Goal: Task Accomplishment & Management: Manage account settings

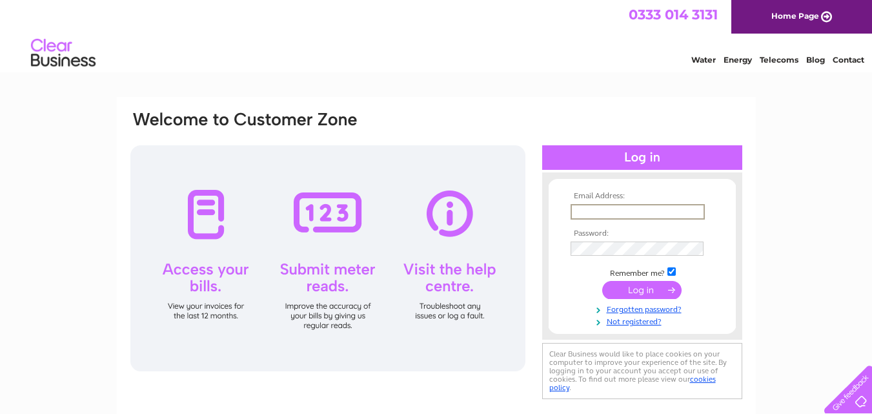
type input "[PERSON_NAME][EMAIL_ADDRESS][PERSON_NAME][DOMAIN_NAME]"
click at [627, 287] on input "submit" at bounding box center [641, 288] width 79 height 18
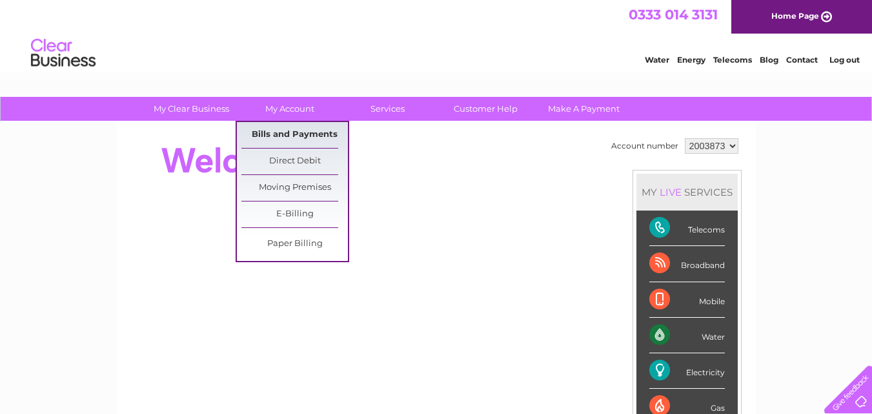
click at [288, 132] on link "Bills and Payments" at bounding box center [294, 135] width 106 height 26
click at [302, 129] on link "Bills and Payments" at bounding box center [294, 135] width 106 height 26
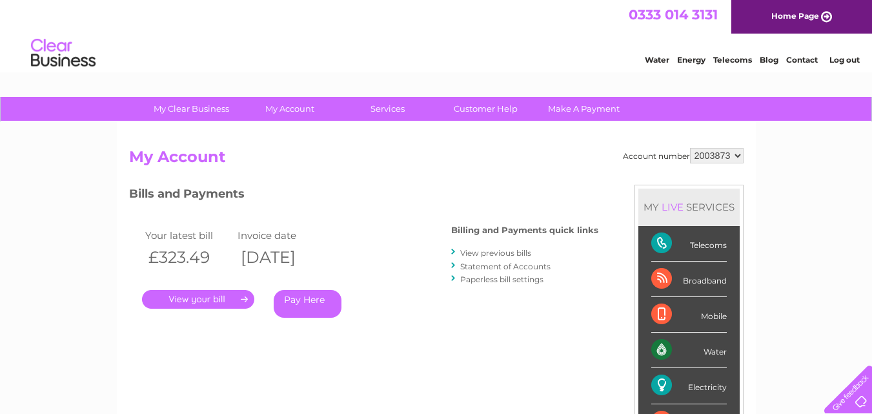
click at [230, 299] on link "." at bounding box center [198, 299] width 112 height 19
click at [215, 297] on link "." at bounding box center [198, 299] width 112 height 19
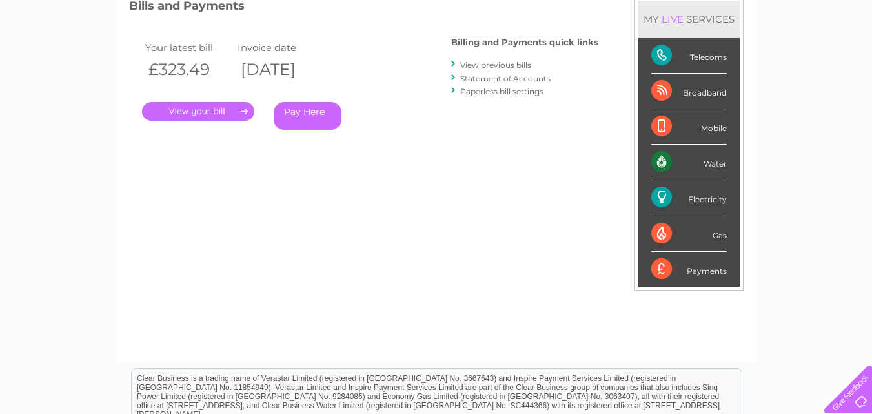
scroll to position [258, 0]
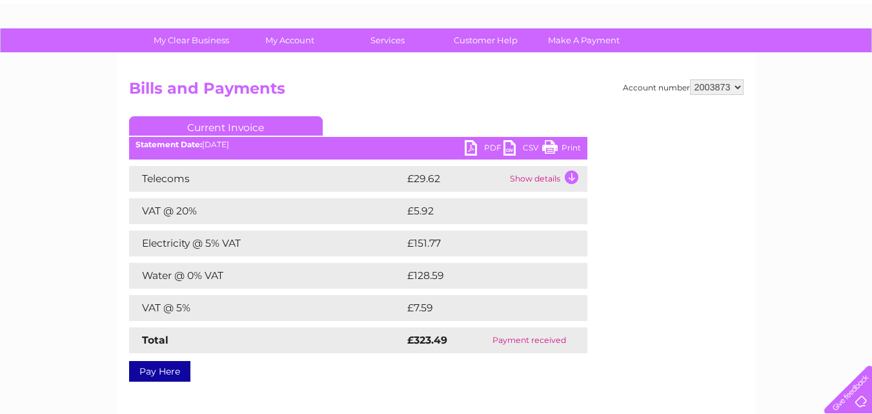
scroll to position [65, 0]
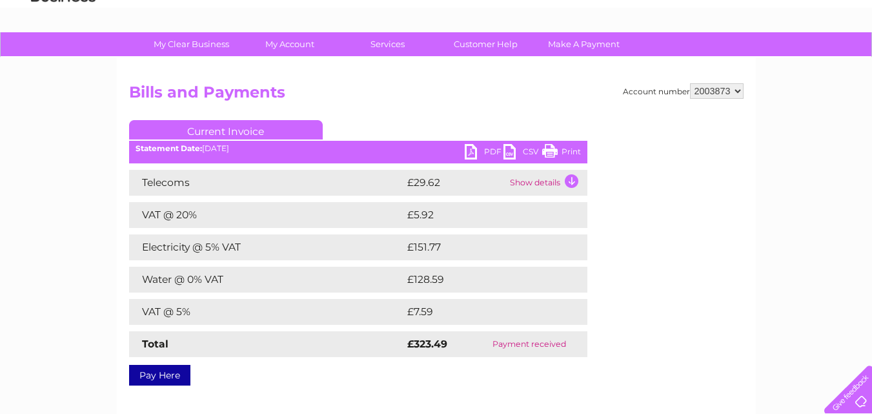
click at [559, 149] on link "Print" at bounding box center [561, 153] width 39 height 19
click at [492, 148] on link "PDF" at bounding box center [483, 153] width 39 height 19
